Goal: Information Seeking & Learning: Learn about a topic

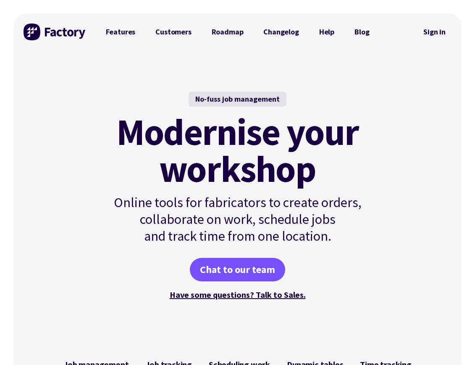
click at [30, 32] on img at bounding box center [55, 32] width 63 height 17
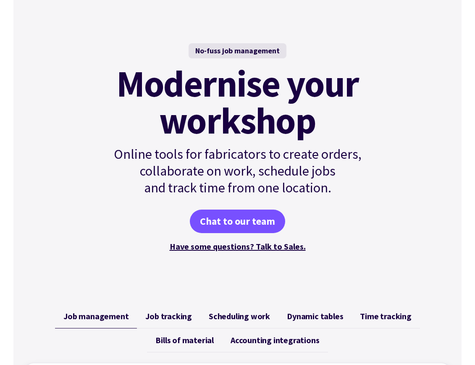
click at [308, 130] on mark "Modernise your workshop" at bounding box center [237, 102] width 242 height 74
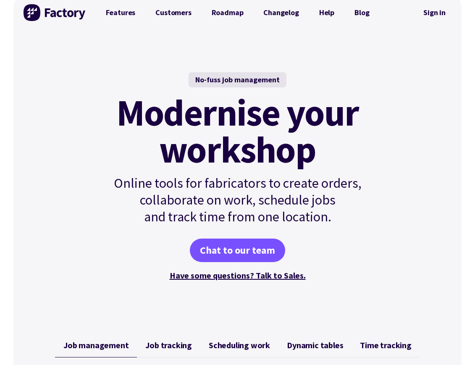
scroll to position [0, 0]
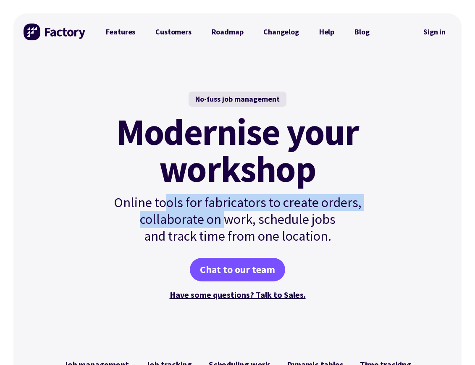
drag, startPoint x: 166, startPoint y: 205, endPoint x: 227, endPoint y: 226, distance: 63.9
click at [227, 226] on p "Online tools for fabricators to create orders, collaborate on work, schedule jo…" at bounding box center [238, 219] width 284 height 50
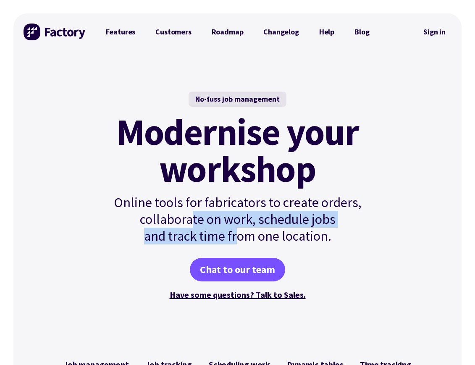
drag, startPoint x: 200, startPoint y: 215, endPoint x: 239, endPoint y: 229, distance: 41.1
click at [239, 229] on p "Online tools for fabricators to create orders, collaborate on work, schedule jo…" at bounding box center [238, 219] width 284 height 50
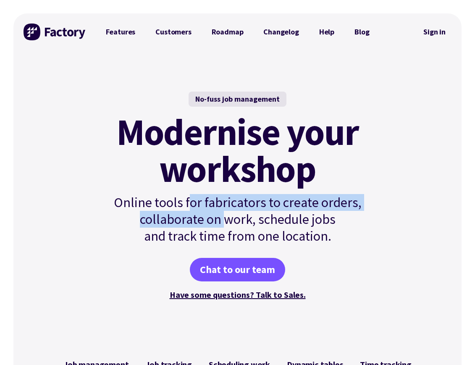
drag, startPoint x: 192, startPoint y: 201, endPoint x: 245, endPoint y: 230, distance: 60.2
click at [245, 230] on p "Online tools for fabricators to create orders, collaborate on work, schedule jo…" at bounding box center [238, 219] width 284 height 50
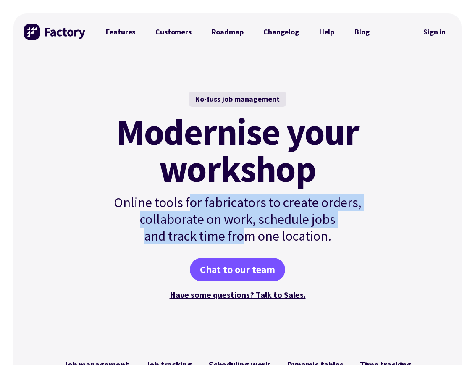
click at [245, 230] on p "Online tools for fabricators to create orders, collaborate on work, schedule jo…" at bounding box center [238, 219] width 284 height 50
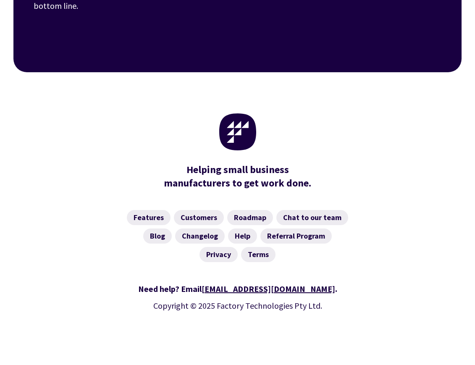
scroll to position [3273, 0]
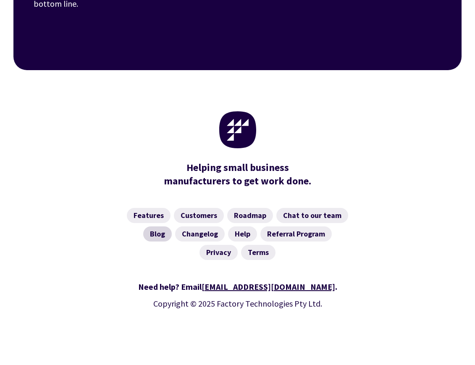
click at [160, 232] on link "Blog" at bounding box center [157, 233] width 29 height 15
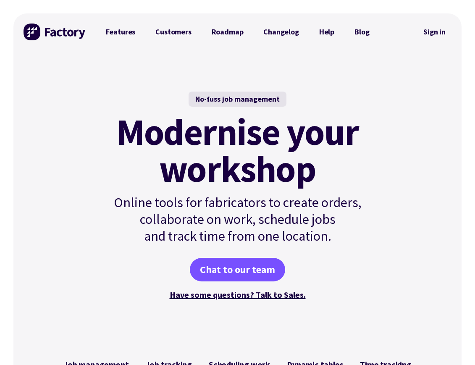
click at [170, 31] on link "Customers" at bounding box center [173, 32] width 56 height 17
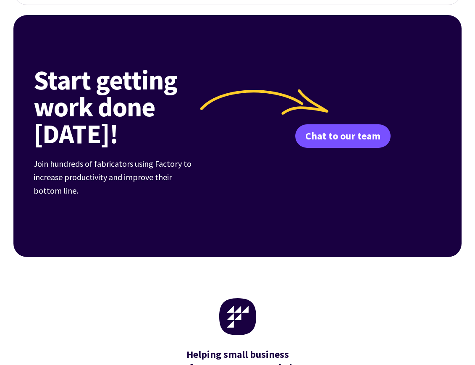
scroll to position [1149, 0]
